Goal: Transaction & Acquisition: Book appointment/travel/reservation

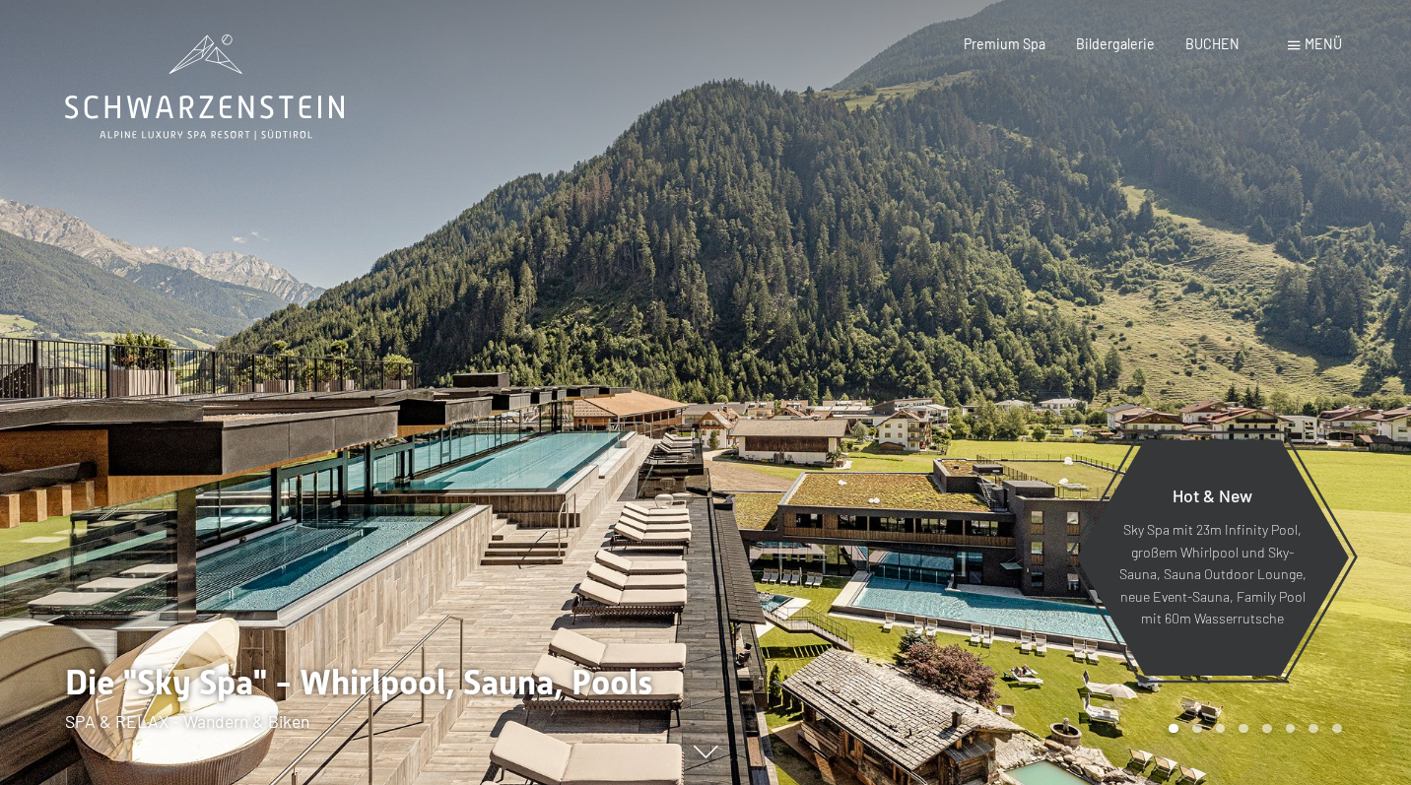
click at [1300, 39] on div "Menü" at bounding box center [1315, 44] width 54 height 20
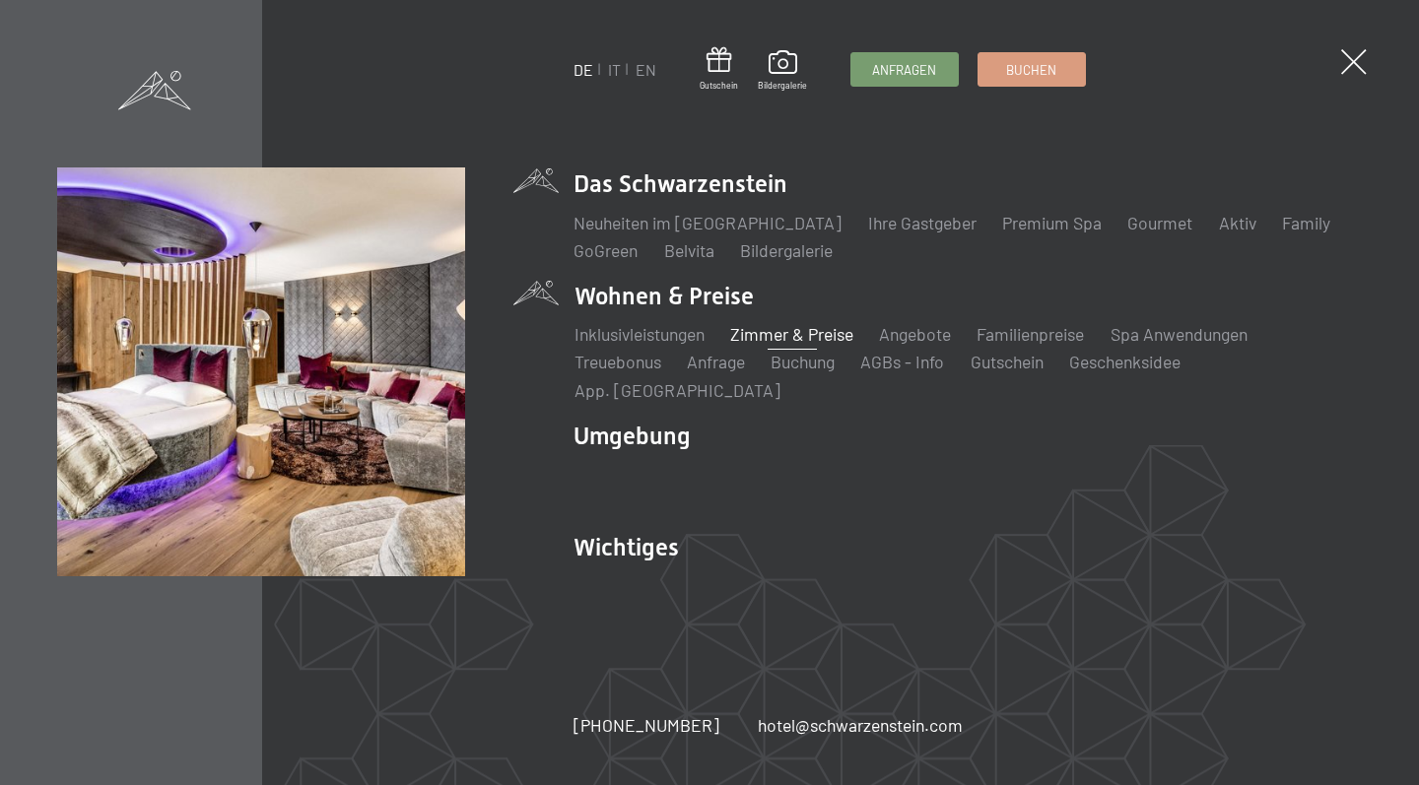
click at [816, 345] on link "Zimmer & Preise" at bounding box center [791, 334] width 123 height 22
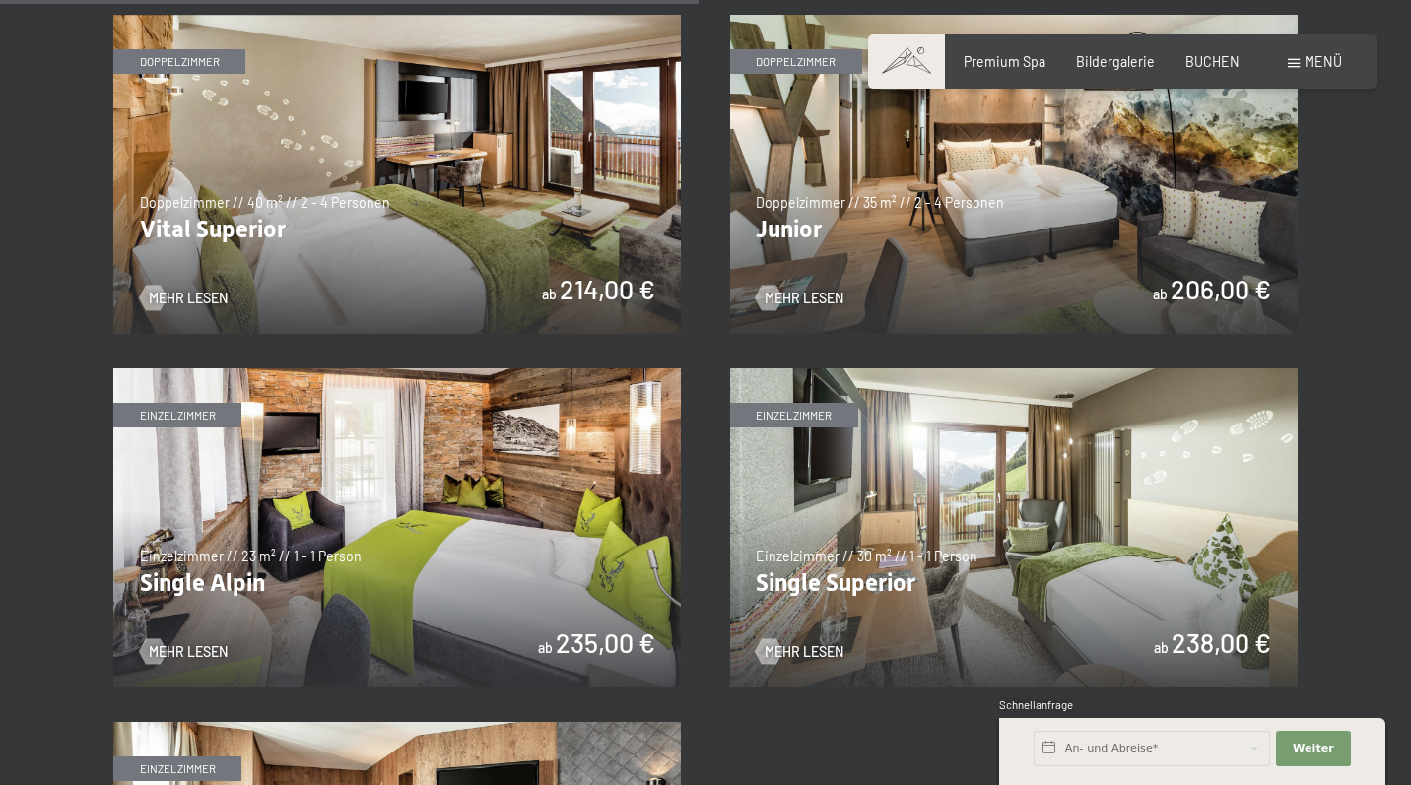
scroll to position [2502, 0]
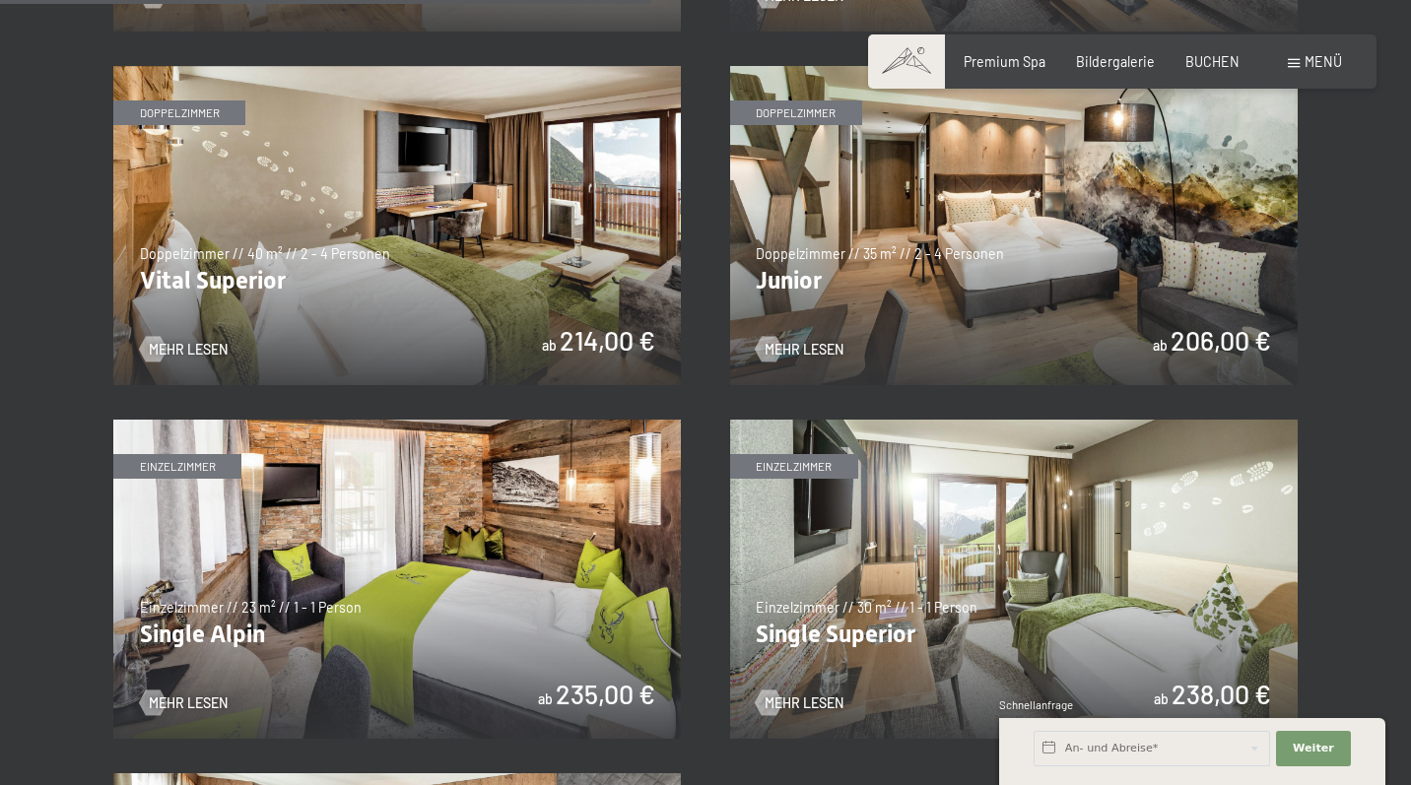
click at [927, 273] on img at bounding box center [1014, 225] width 568 height 319
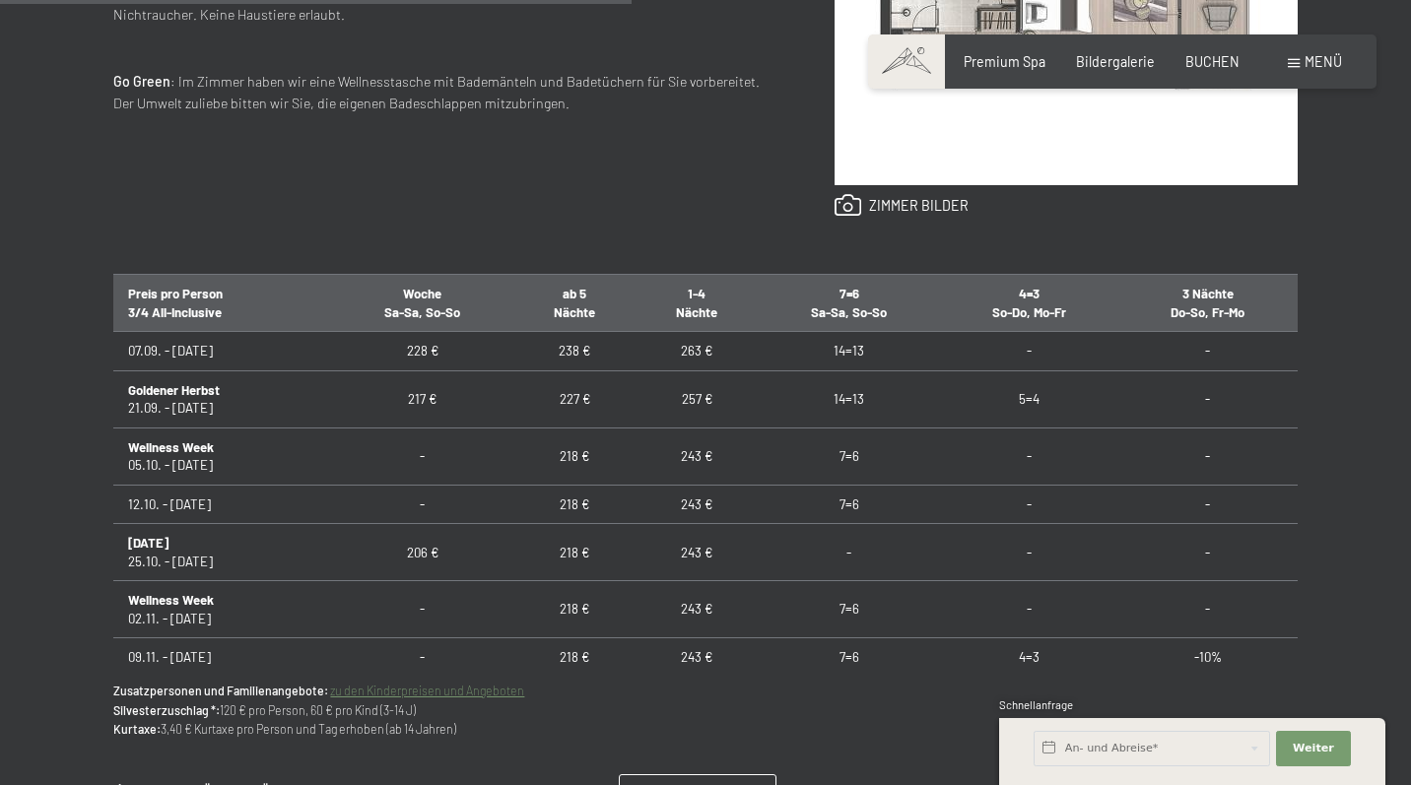
scroll to position [1036, 0]
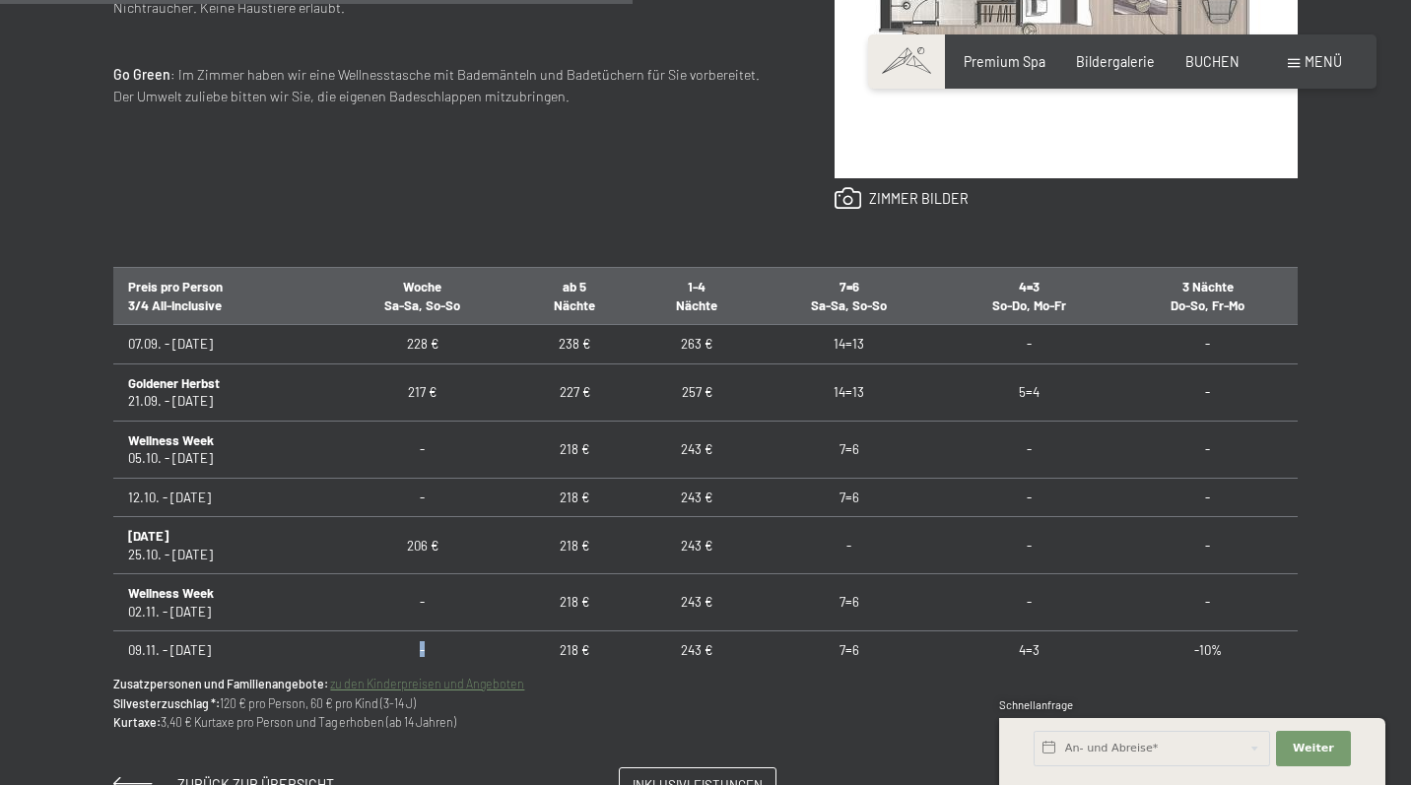
drag, startPoint x: 412, startPoint y: 644, endPoint x: 425, endPoint y: 643, distance: 12.8
click at [425, 643] on td "-" at bounding box center [422, 651] width 182 height 38
click at [425, 644] on td "-" at bounding box center [422, 651] width 182 height 38
drag, startPoint x: 679, startPoint y: 640, endPoint x: 727, endPoint y: 645, distance: 48.6
click at [727, 645] on td "243 €" at bounding box center [697, 651] width 122 height 38
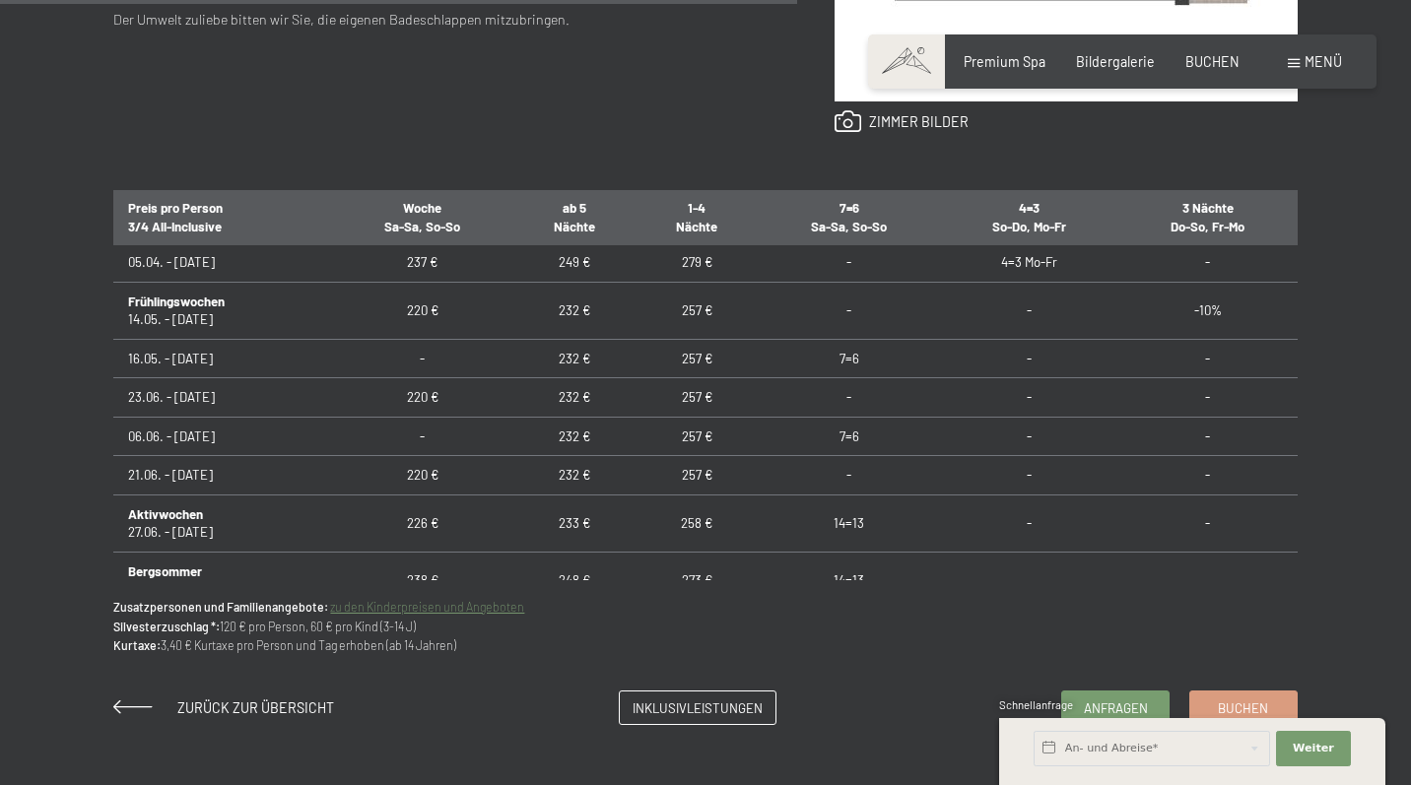
scroll to position [1362, 0]
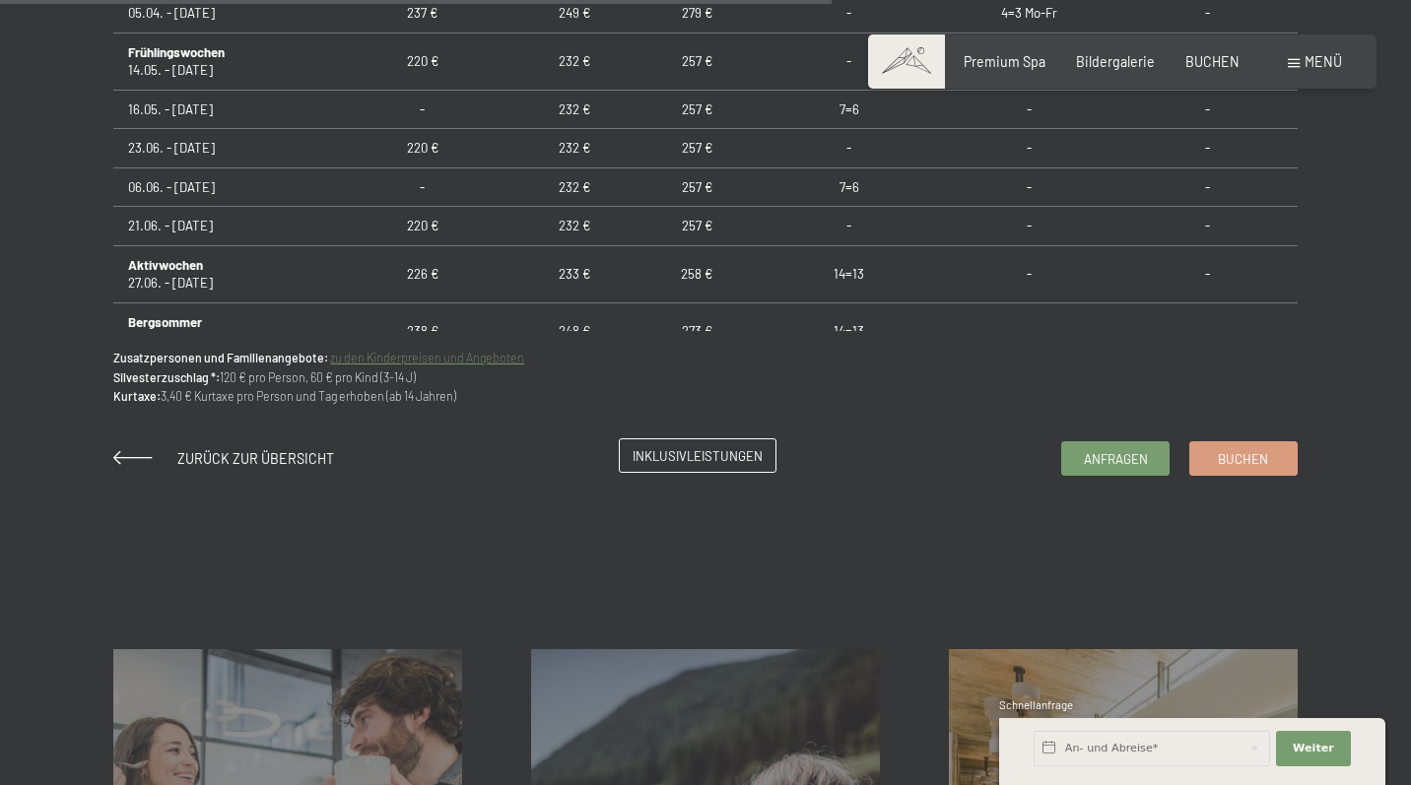
click at [702, 453] on span "Inklusivleistungen" at bounding box center [698, 456] width 130 height 18
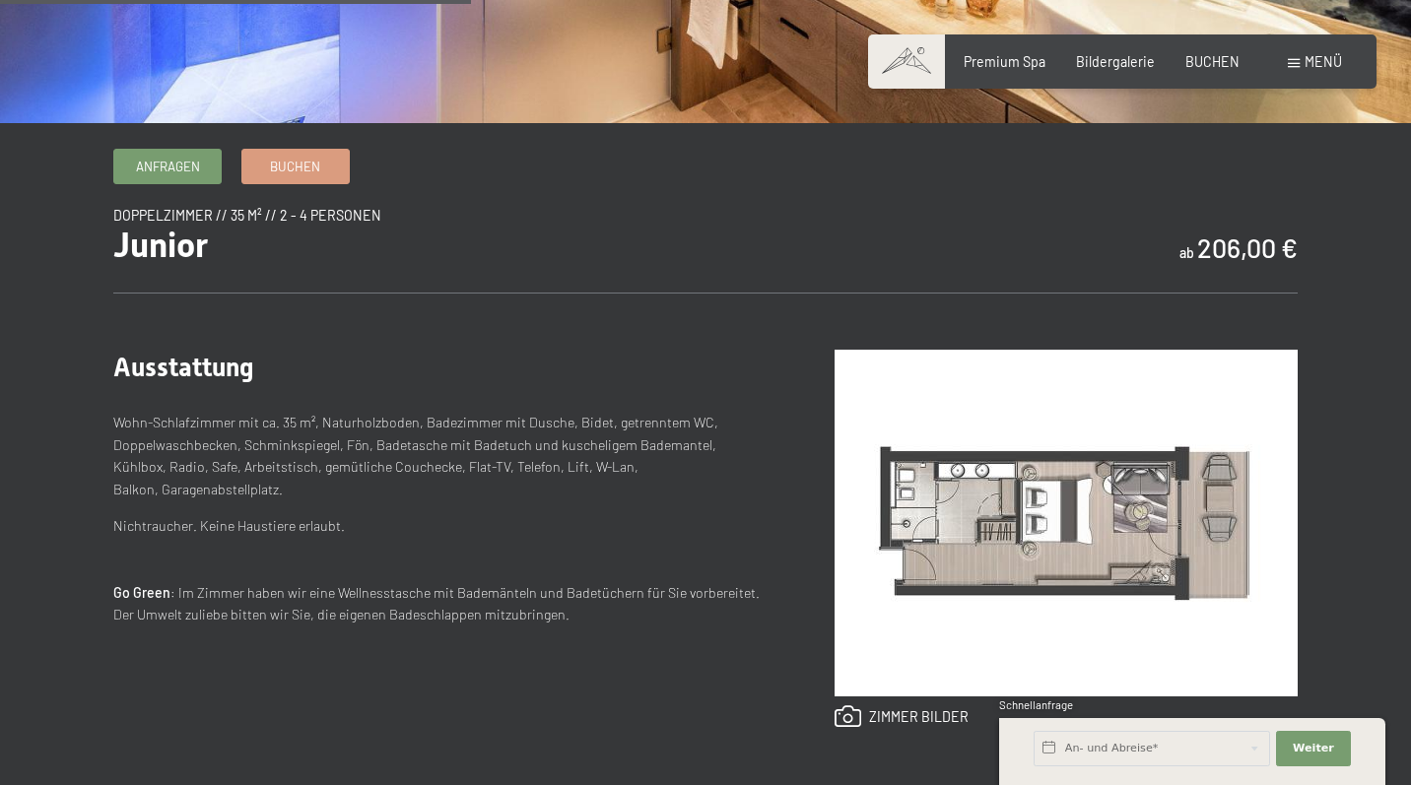
scroll to position [488, 0]
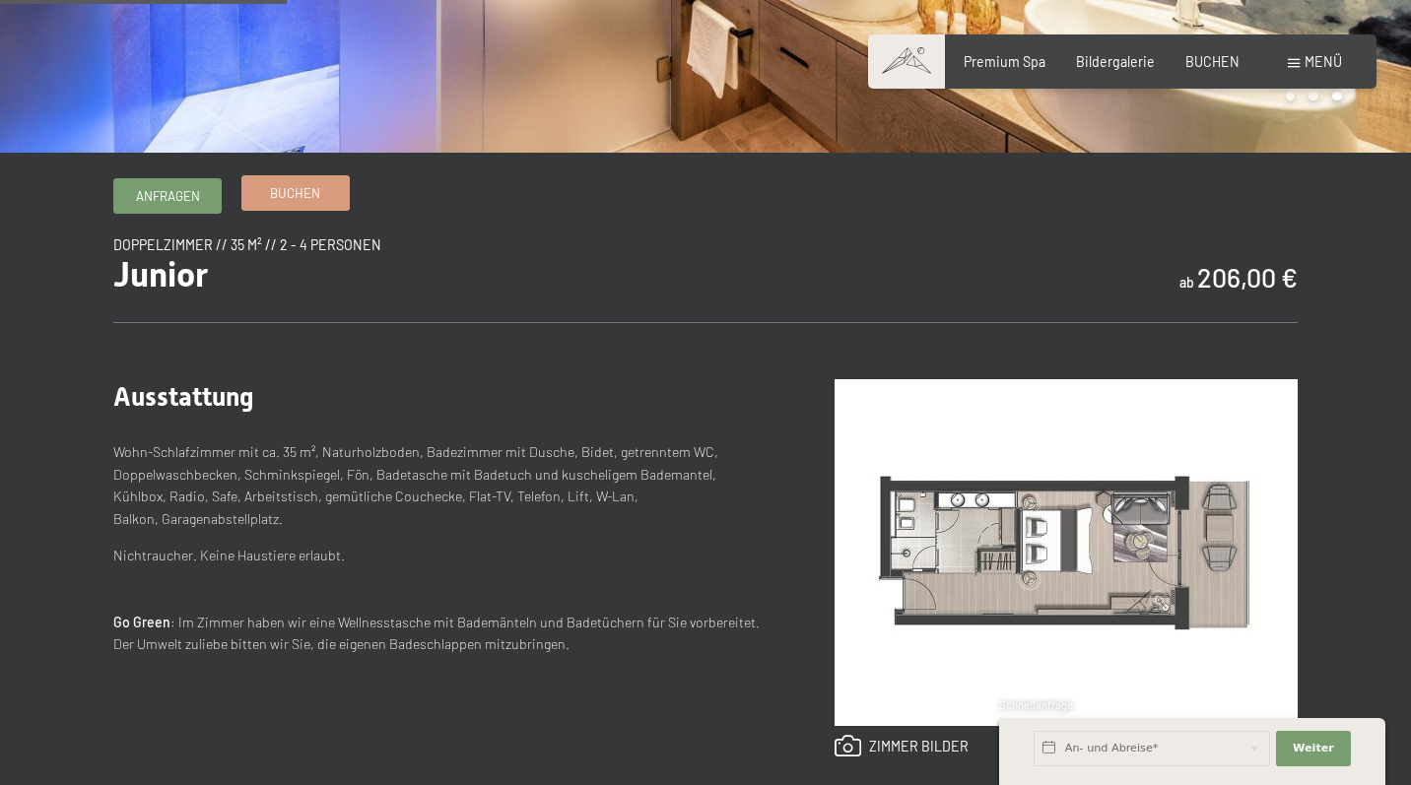
click at [282, 195] on span "Buchen" at bounding box center [295, 193] width 50 height 18
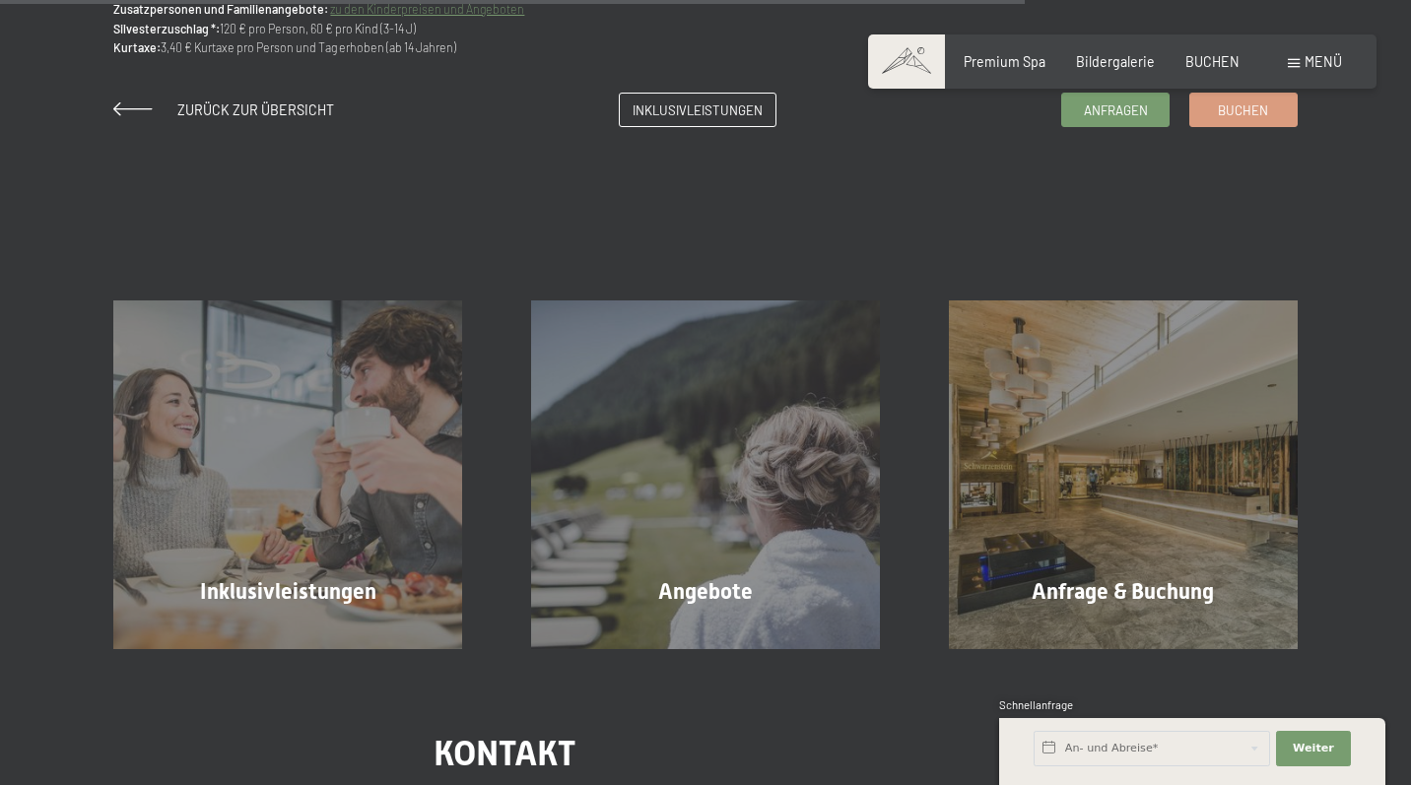
scroll to position [1741, 0]
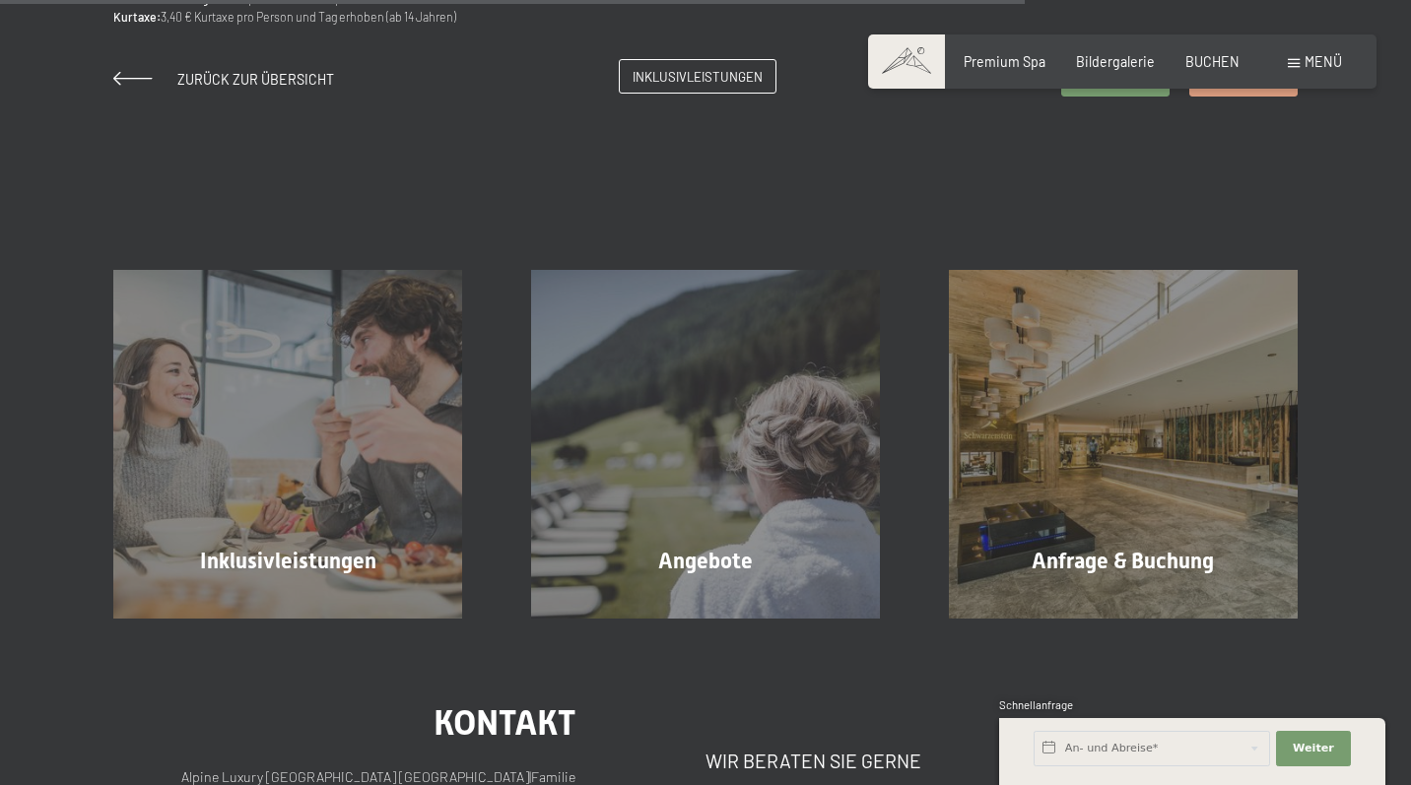
click at [705, 79] on span "Inklusivleistungen" at bounding box center [698, 77] width 130 height 18
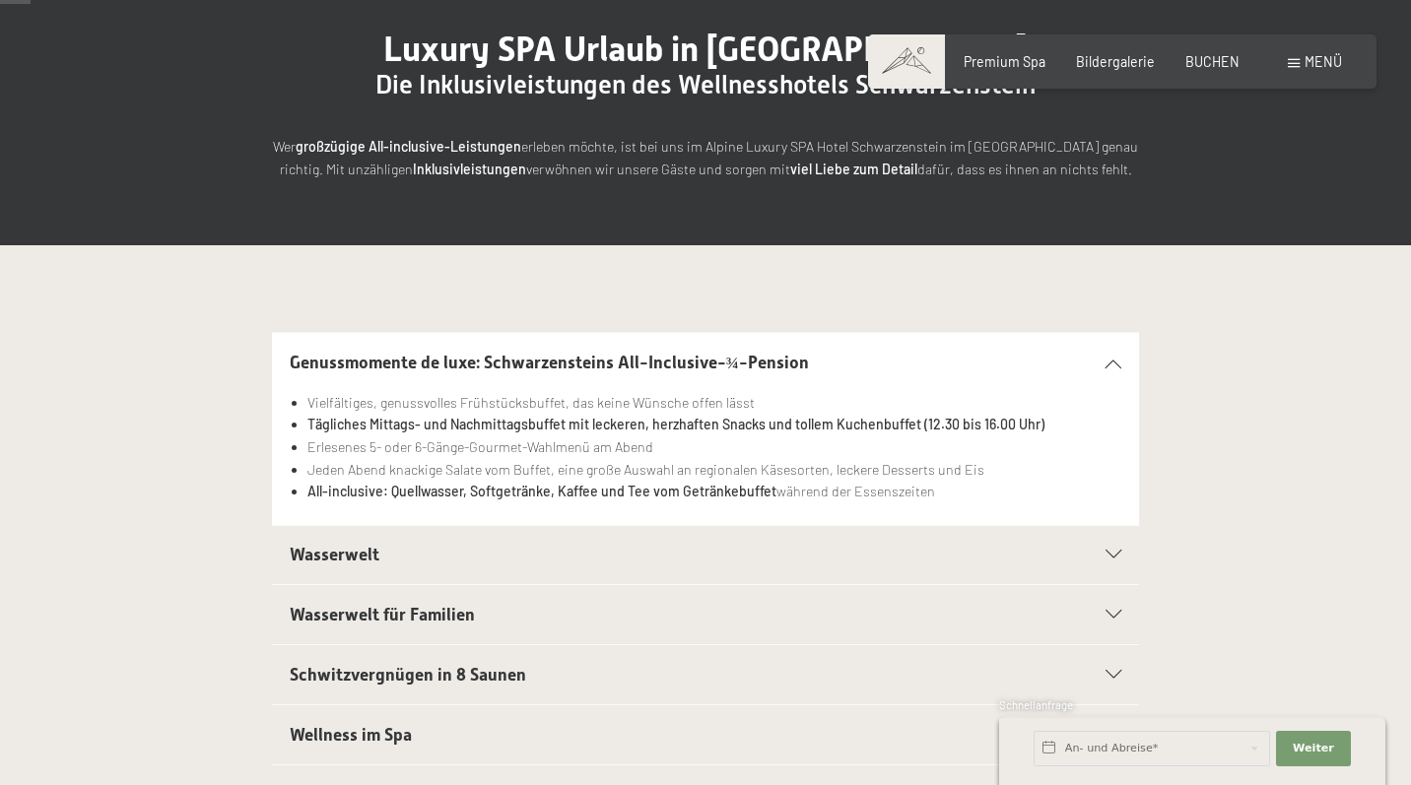
scroll to position [266, 0]
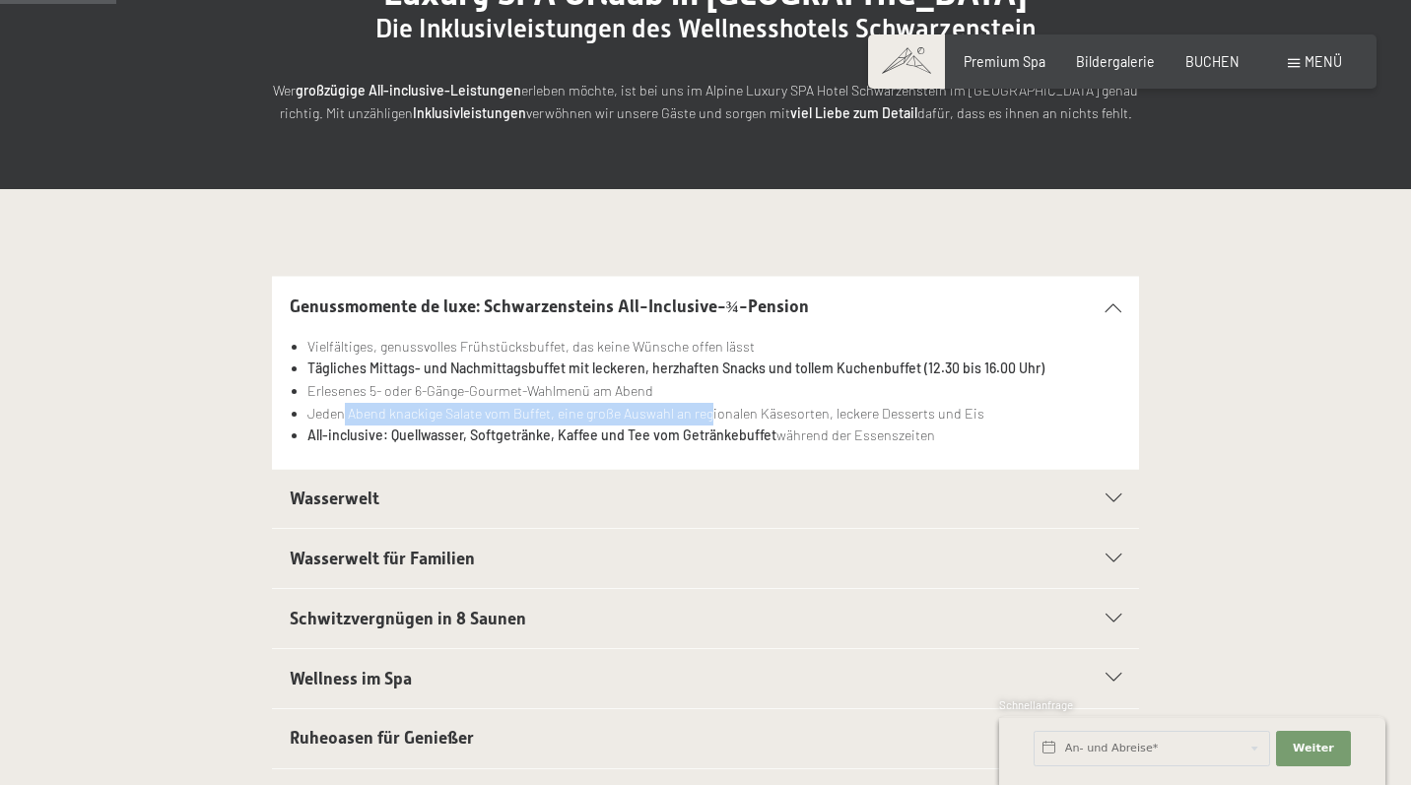
drag, startPoint x: 346, startPoint y: 414, endPoint x: 708, endPoint y: 409, distance: 361.7
click at [710, 410] on li "Jeden Abend knackige Salate vom Buffet, eine große Auswahl an regionalen Käseso…" at bounding box center [714, 414] width 815 height 23
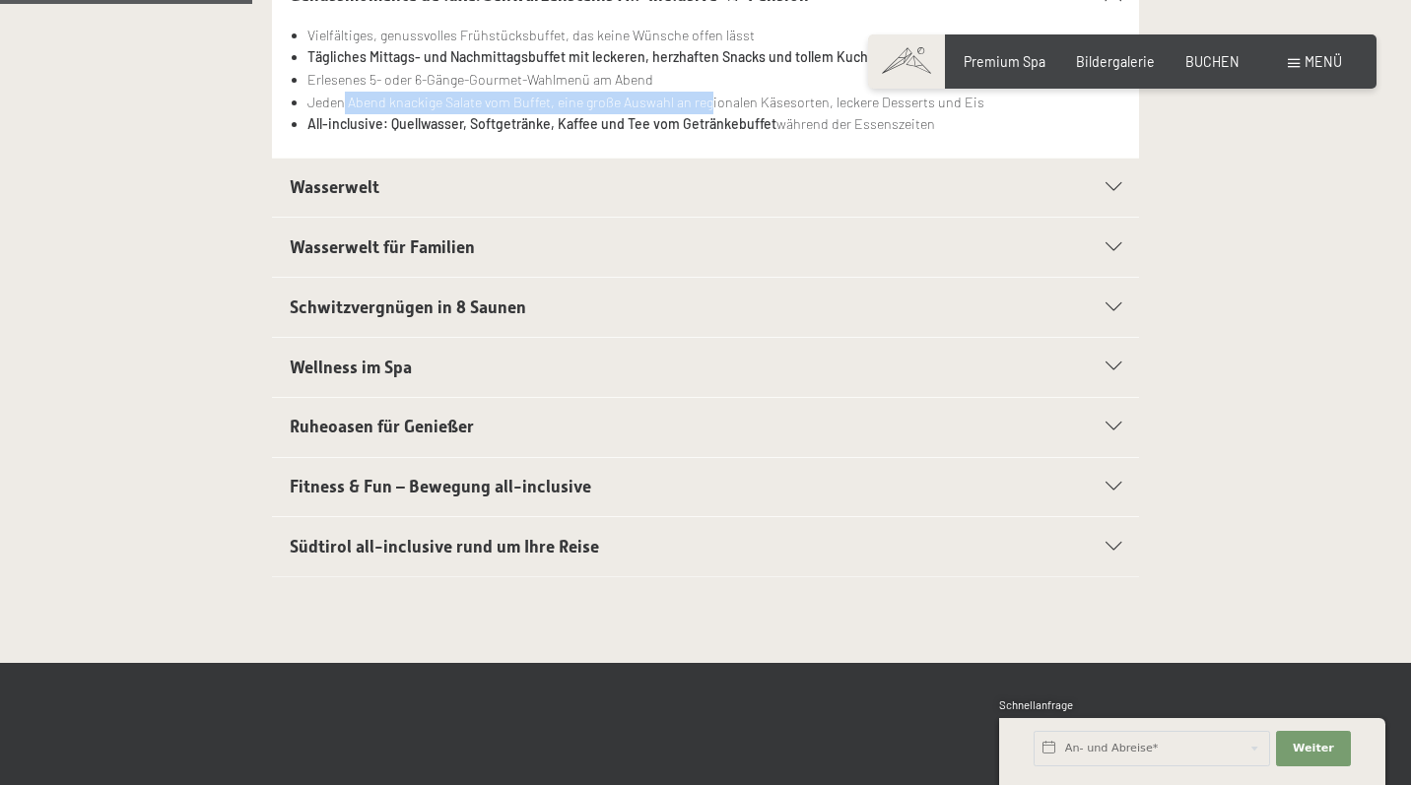
scroll to position [584, 0]
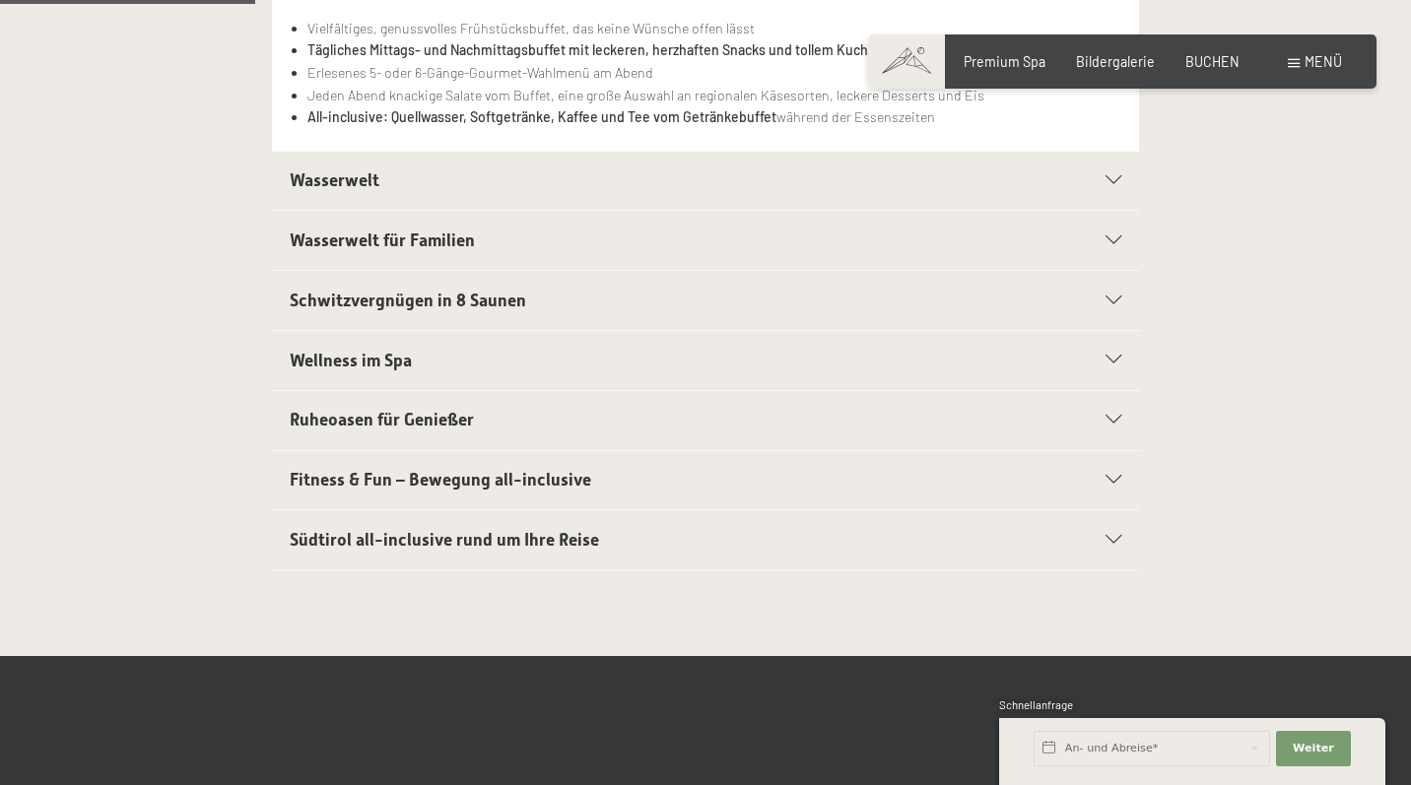
click at [1110, 177] on icon at bounding box center [1114, 180] width 16 height 9
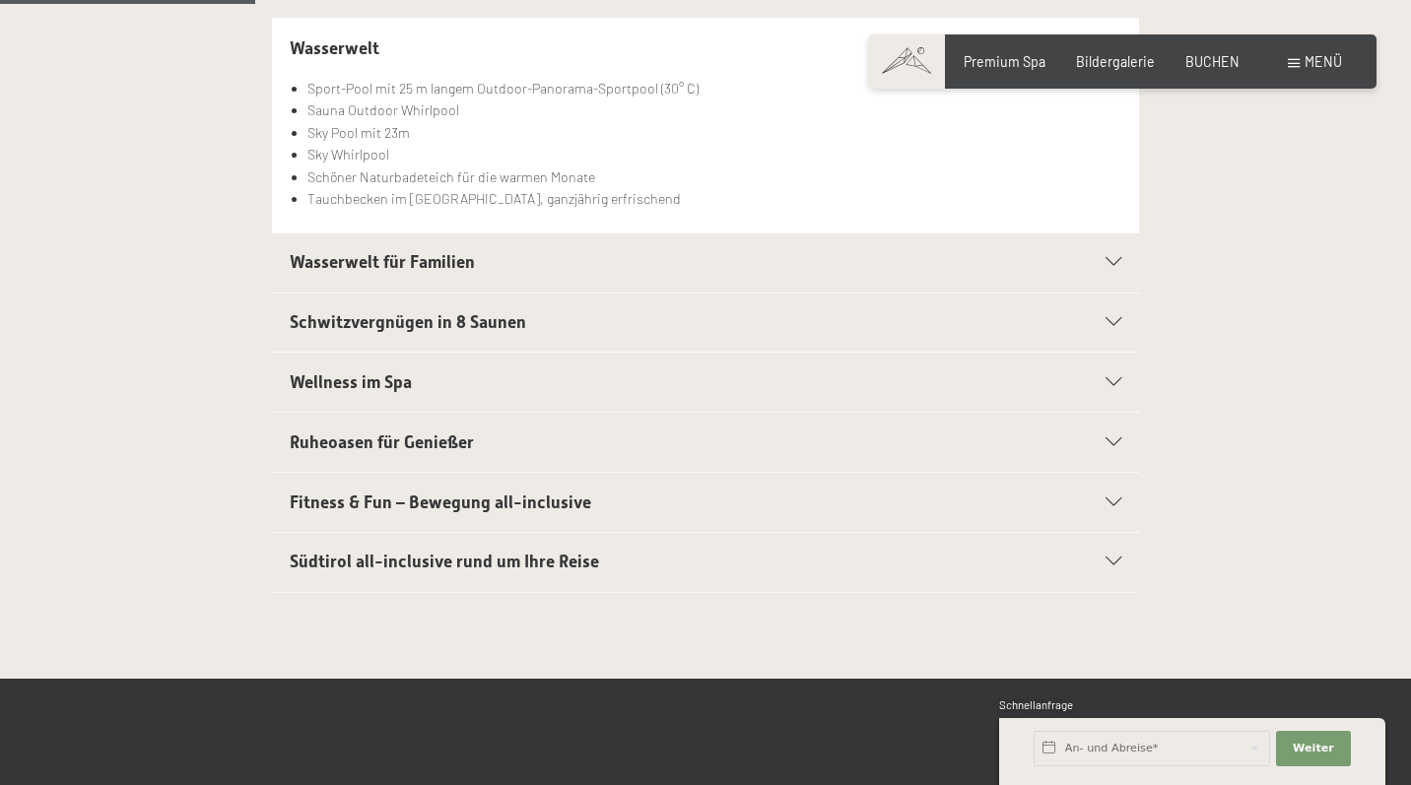
click at [1118, 226] on div "Sport-Pool mit 25 m langem Outdoor-Panorama-Sportpool (30° C) Sauna Outdoor Whi…" at bounding box center [706, 155] width 833 height 155
click at [1135, 278] on section "Wasserwelt für Familien 25m Family Pool mit Wasserattraktionen und Whirlliegen …" at bounding box center [705, 263] width 867 height 61
click at [1124, 266] on section "Wasserwelt für Familien 25m Family Pool mit Wasserattraktionen und Whirlliegen …" at bounding box center [705, 263] width 867 height 61
click at [1115, 266] on div "Wasserwelt für Familien" at bounding box center [706, 263] width 833 height 59
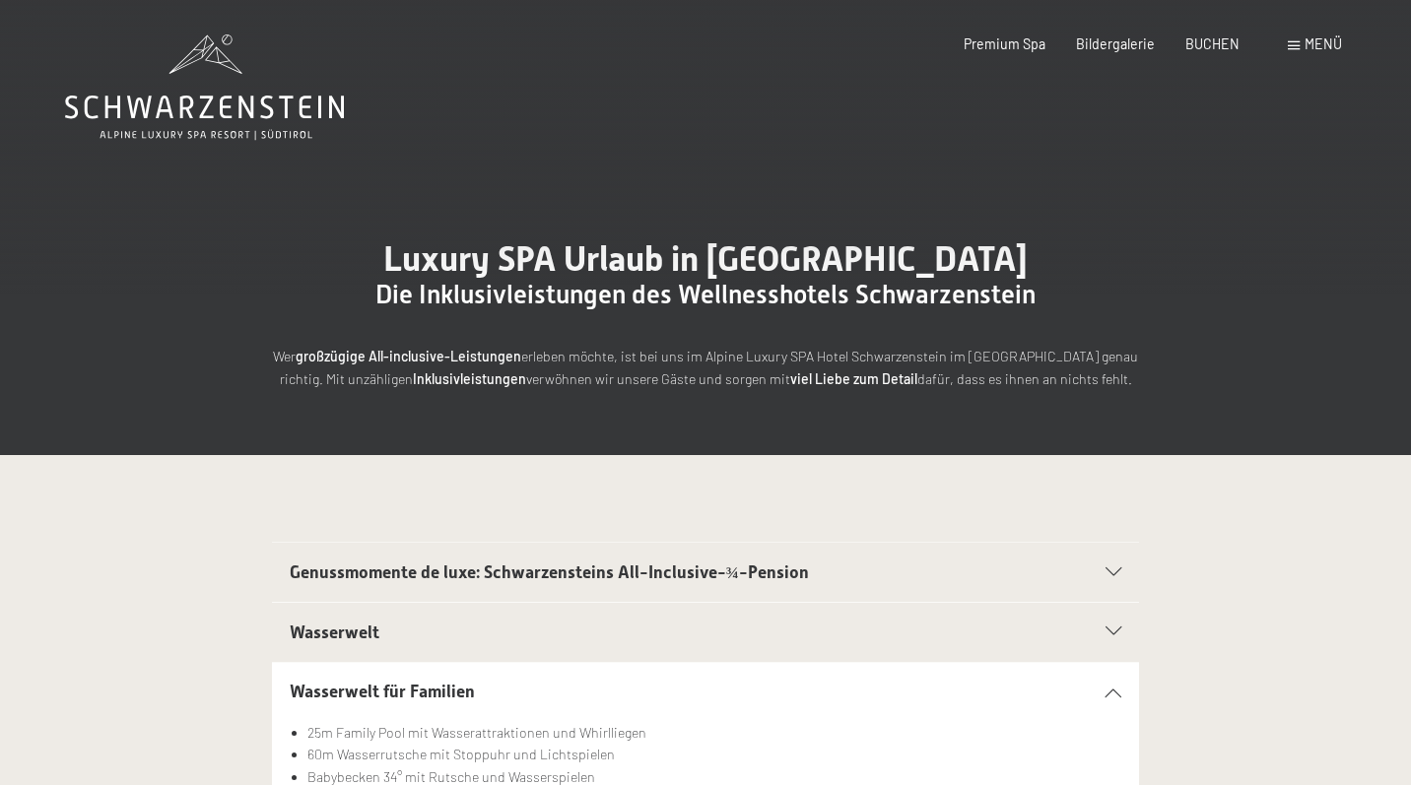
scroll to position [0, 0]
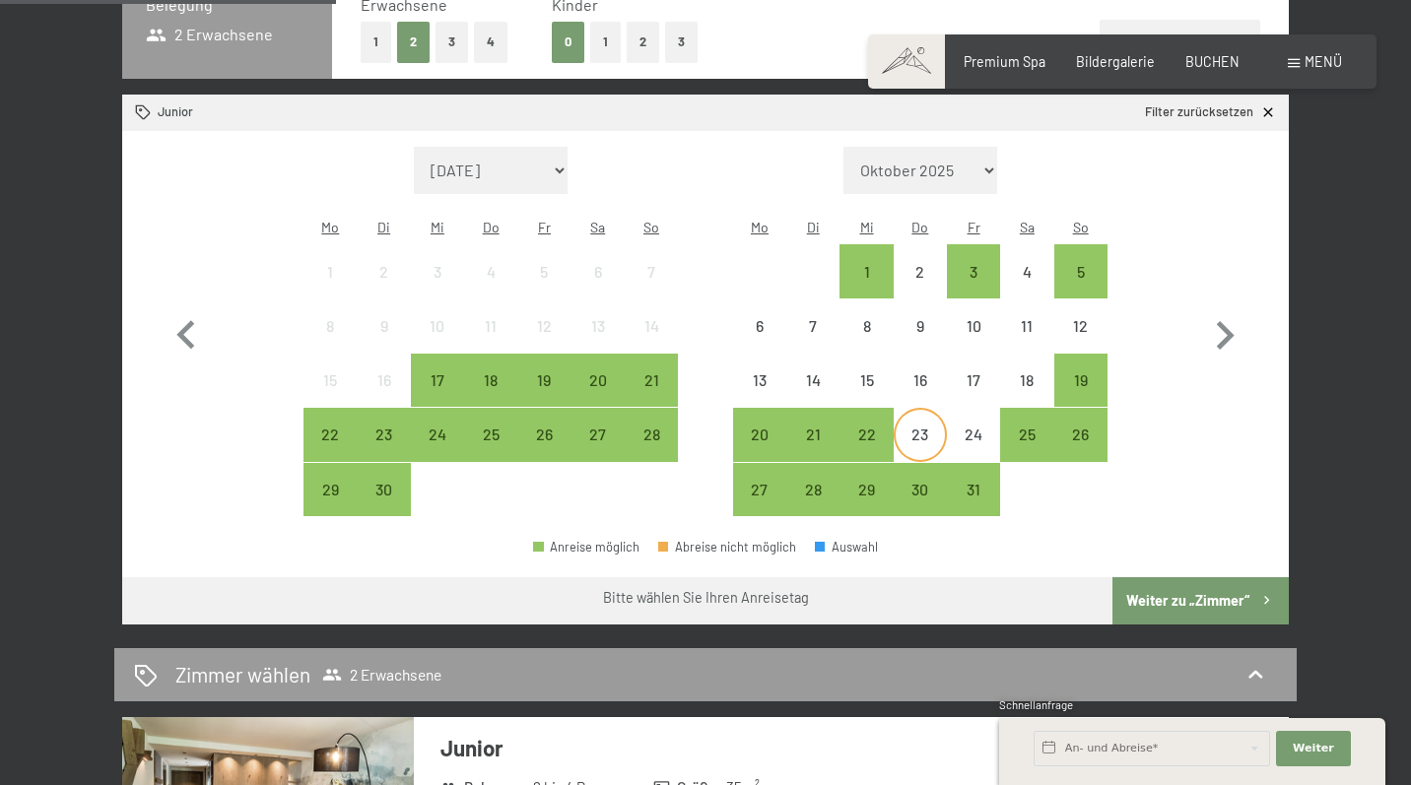
scroll to position [505, 0]
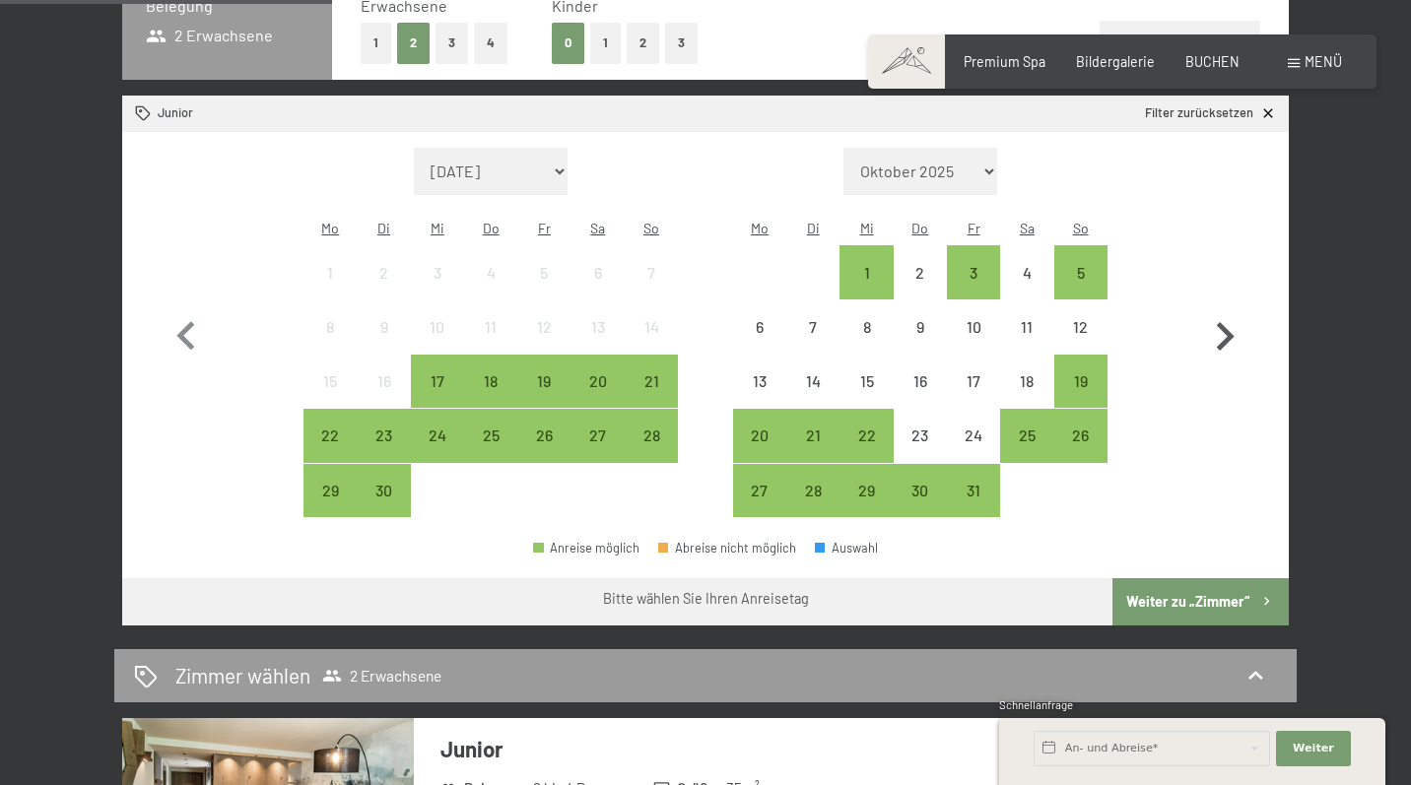
click at [1222, 329] on icon "button" at bounding box center [1226, 336] width 18 height 29
select select "[DATE]"
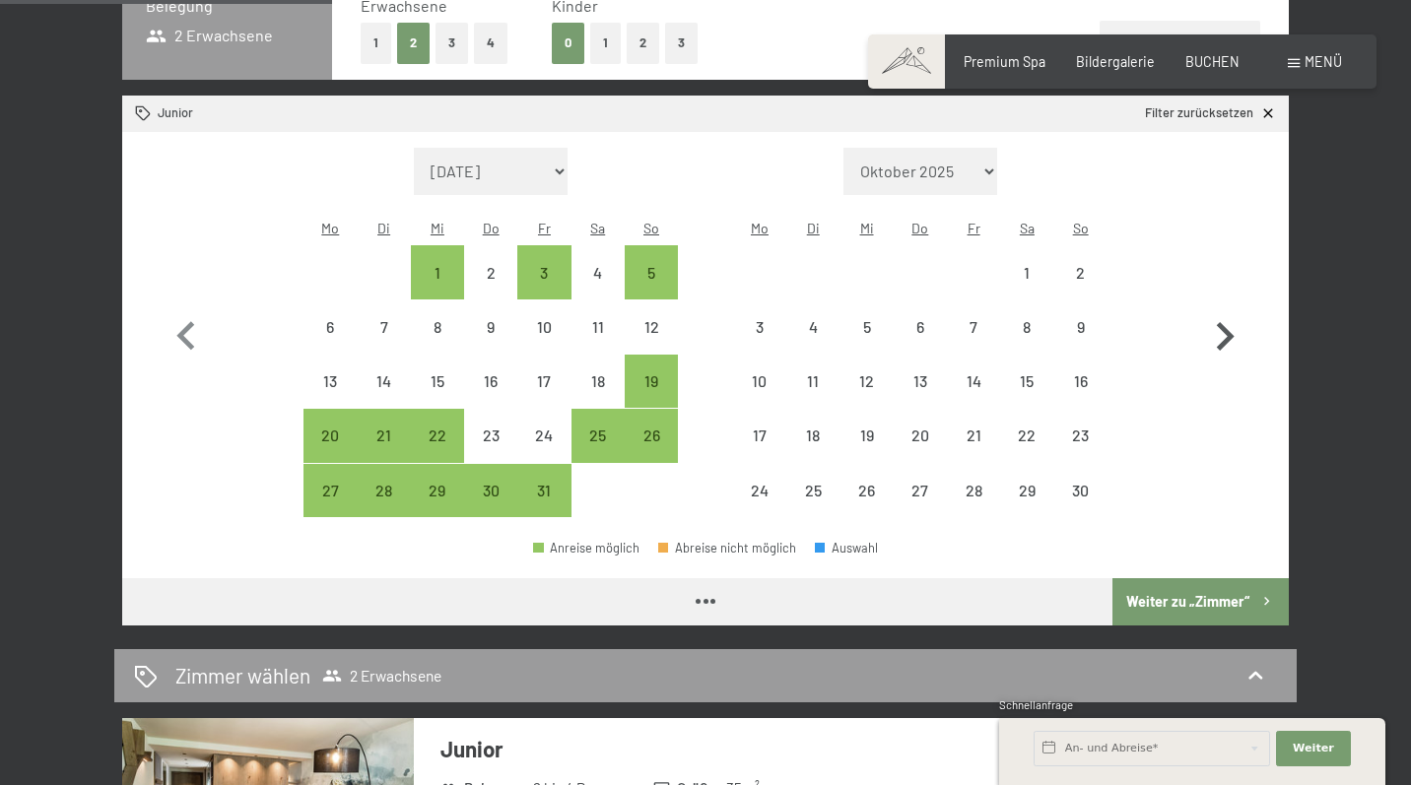
select select "[DATE]"
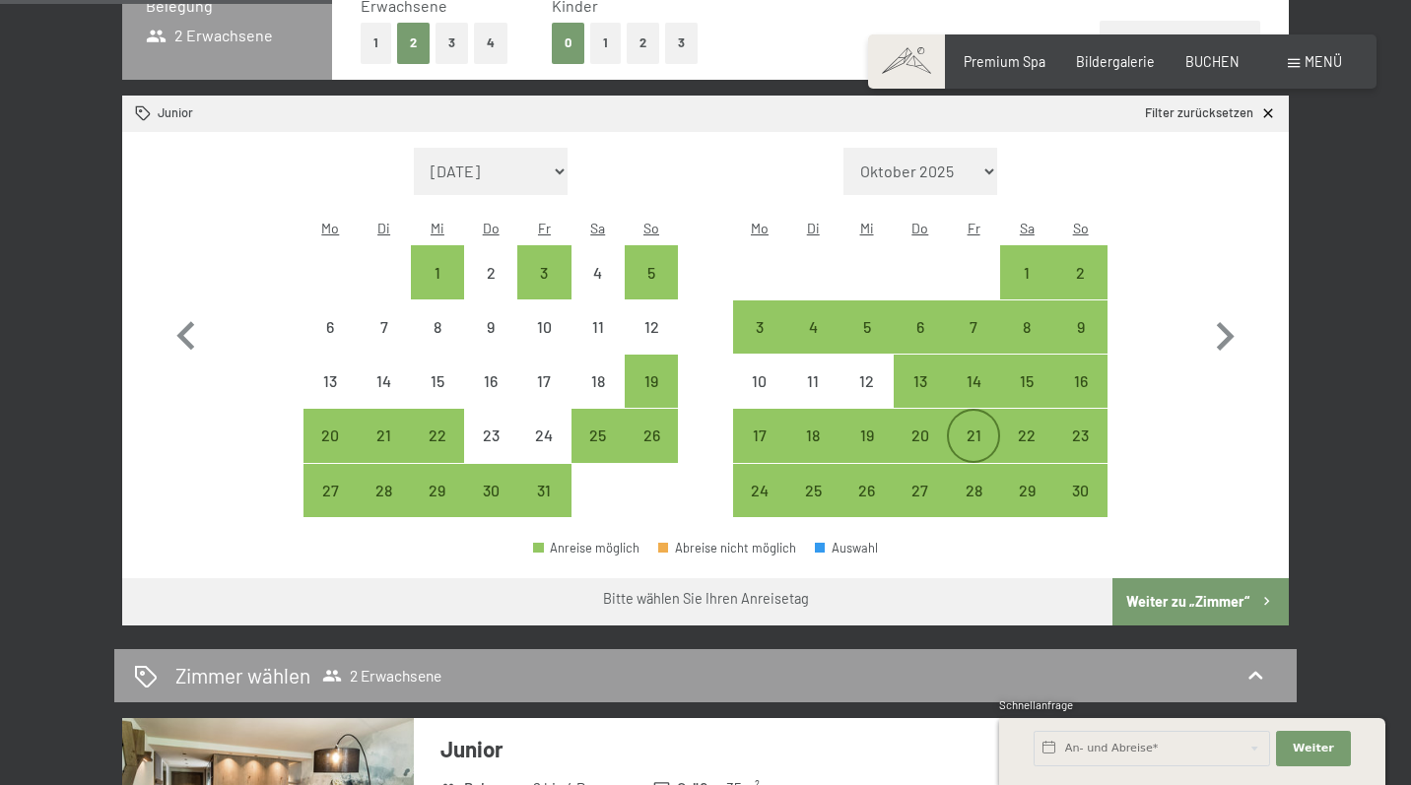
click at [964, 428] on div "21" at bounding box center [973, 452] width 49 height 49
select select "2025-10-01"
select select "2025-11-01"
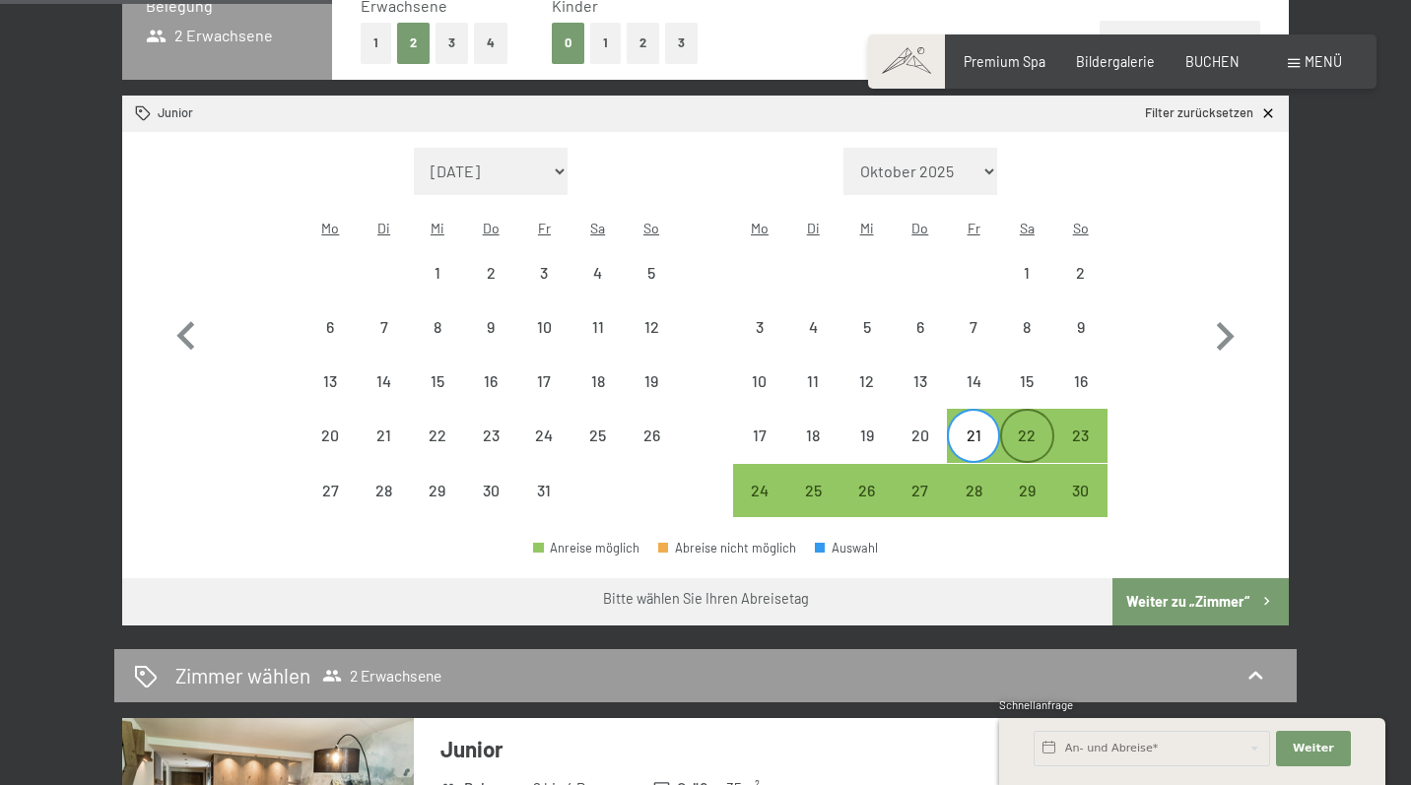
click at [1021, 428] on div "22" at bounding box center [1026, 452] width 49 height 49
select select "2025-10-01"
select select "2025-11-01"
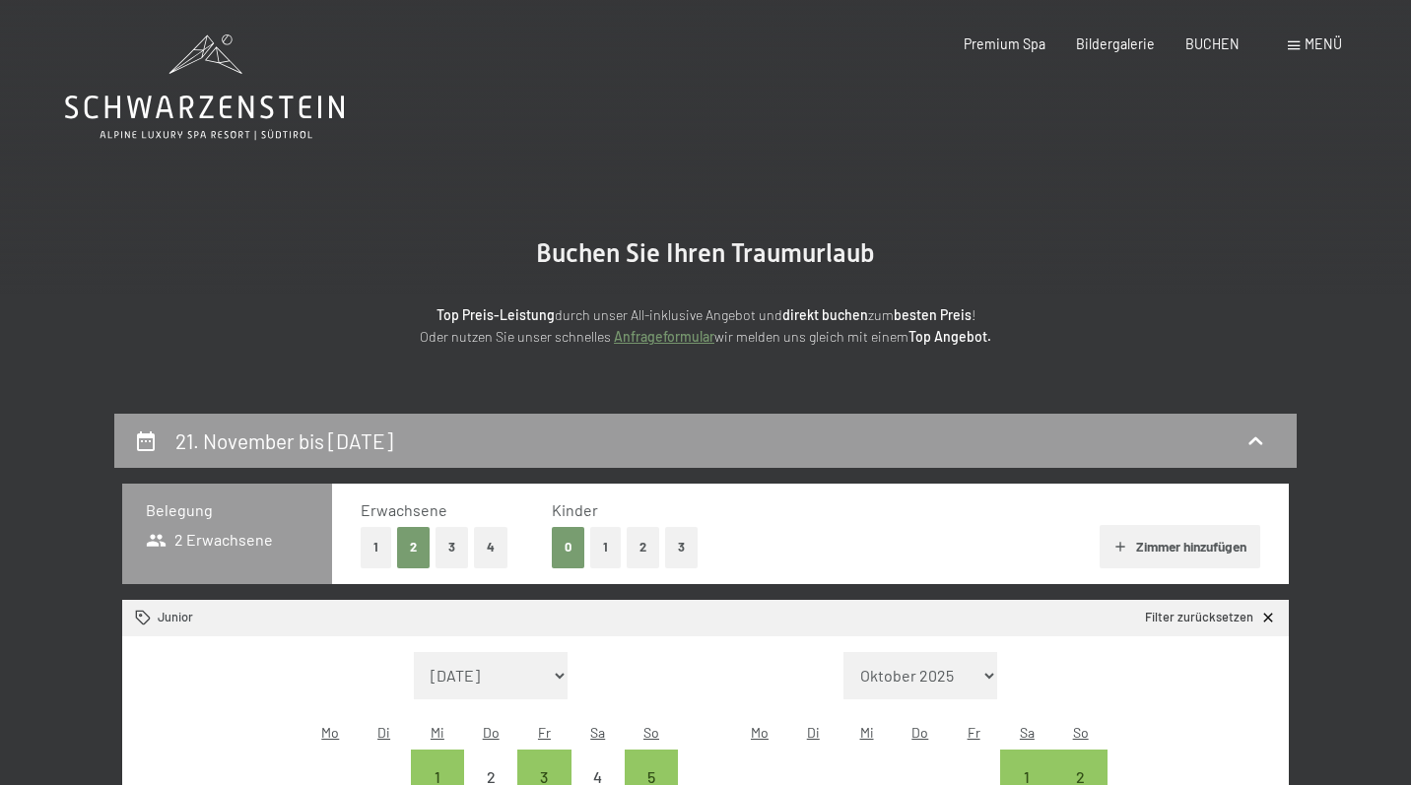
scroll to position [0, 0]
